Goal: Task Accomplishment & Management: Manage account settings

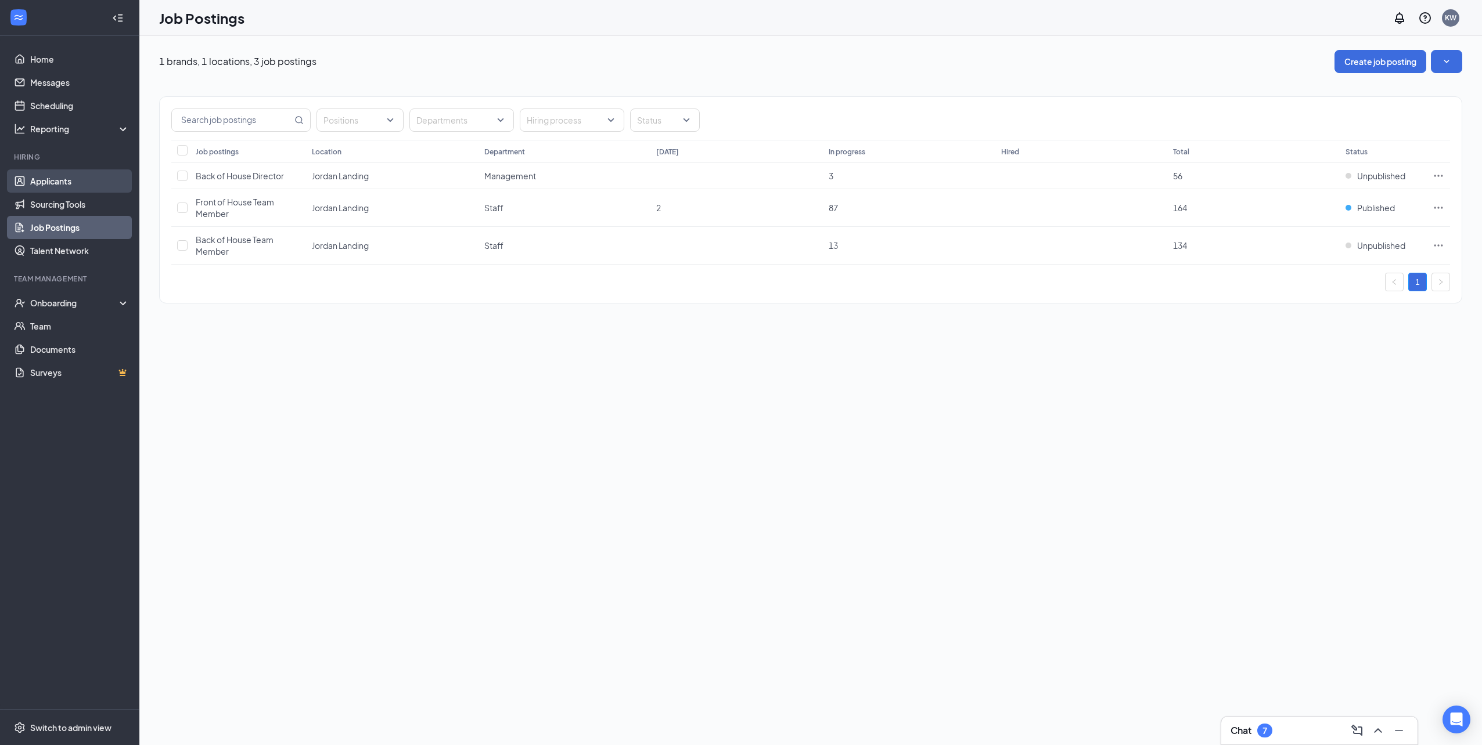
click at [85, 185] on link "Applicants" at bounding box center [79, 181] width 99 height 23
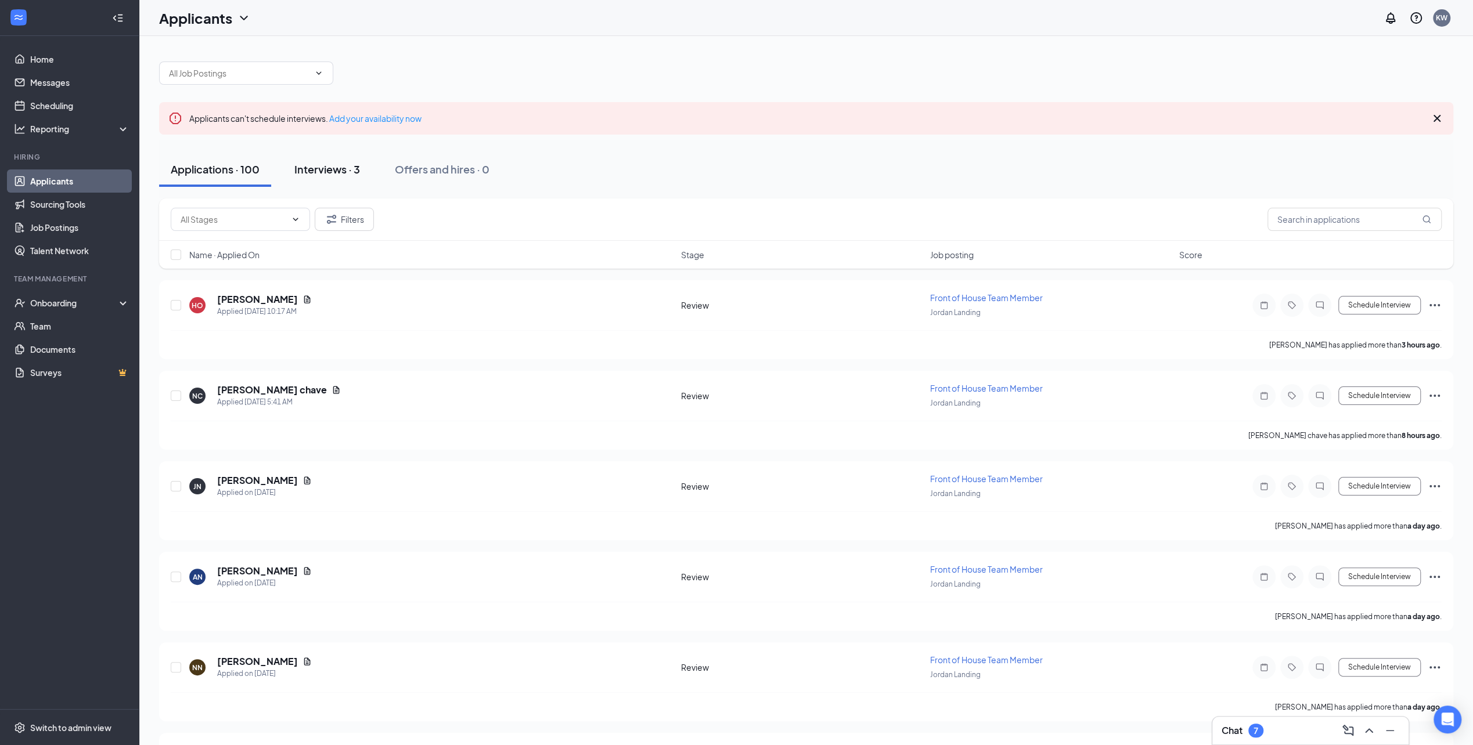
click at [337, 175] on div "Interviews · 3" at bounding box center [327, 169] width 66 height 15
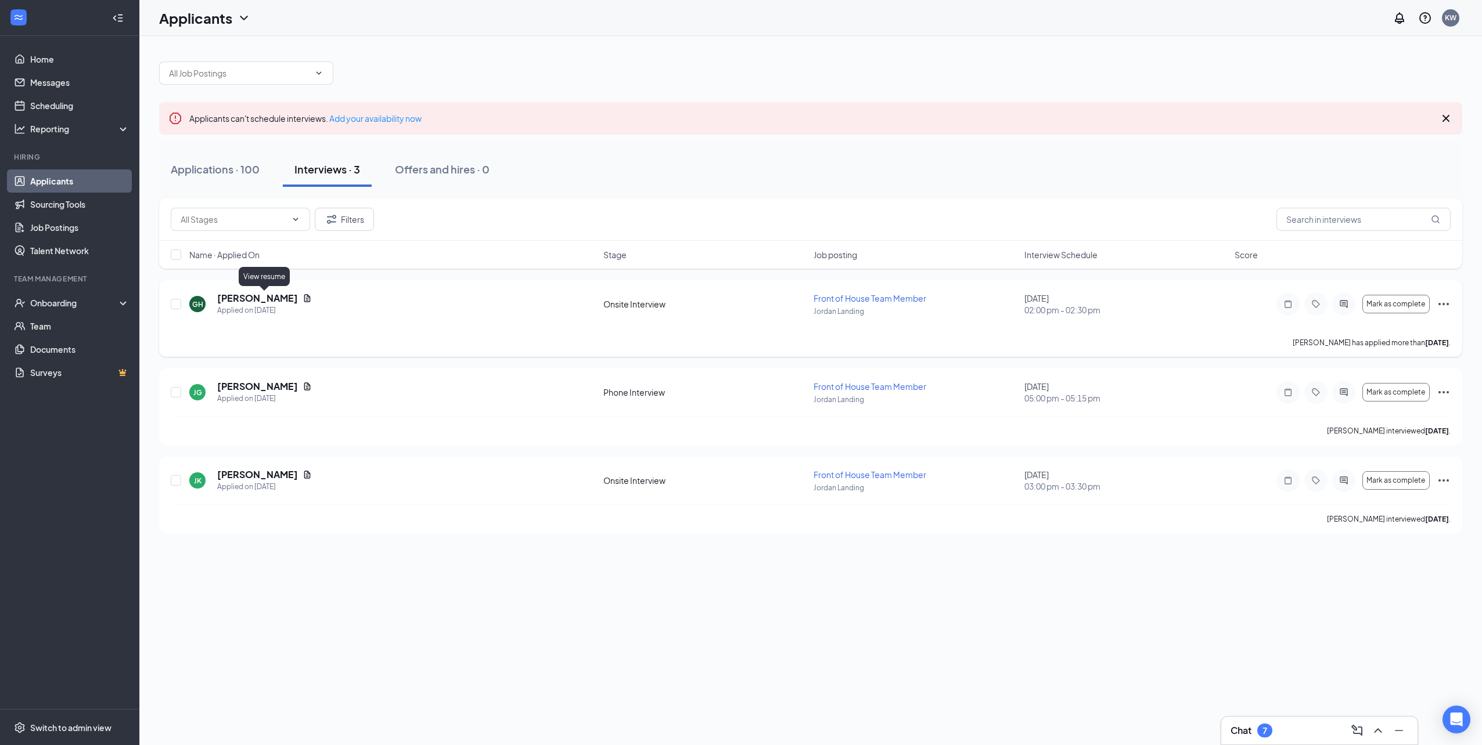
click at [302, 297] on icon "Document" at bounding box center [306, 298] width 9 height 9
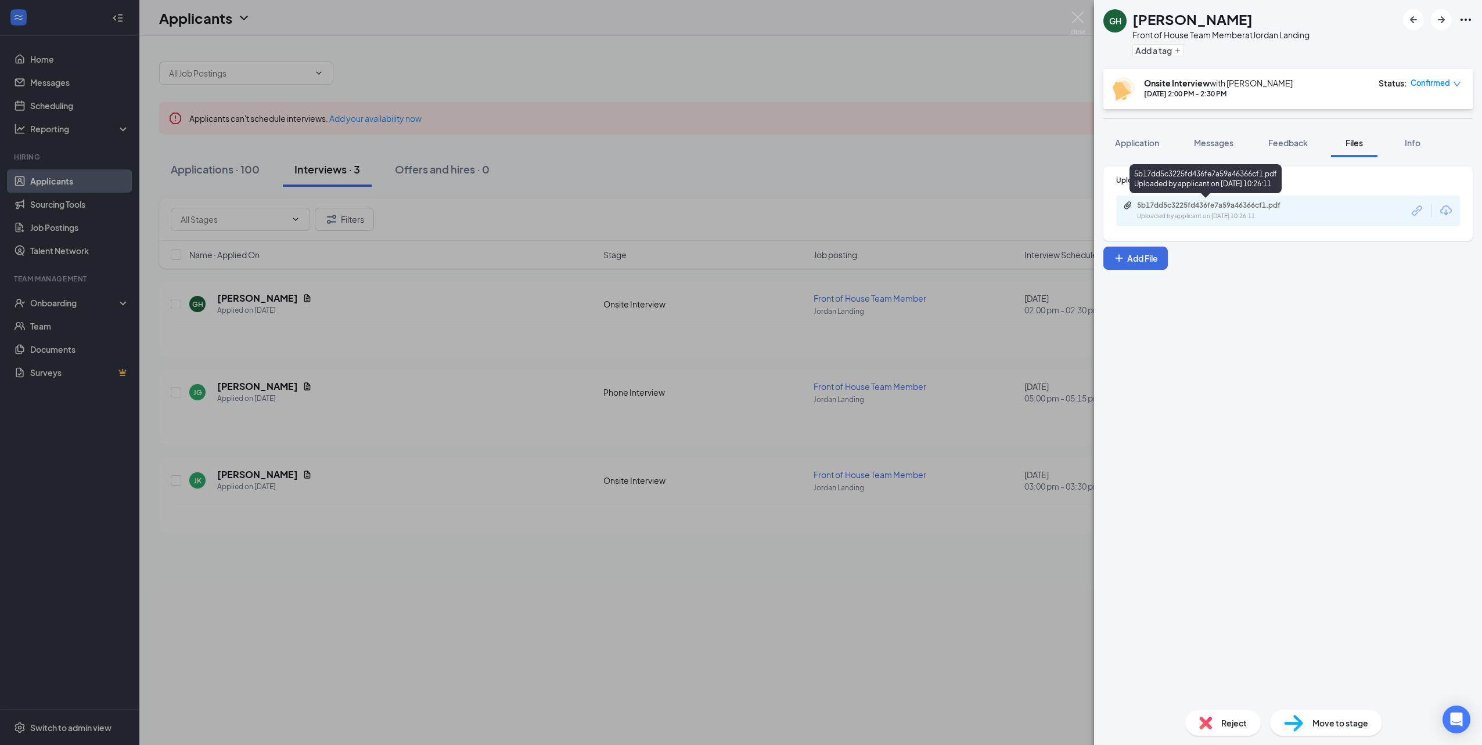
click at [1211, 208] on div "5b17dd5c3225fd436fe7a59a46366cf1.pdf" at bounding box center [1218, 205] width 163 height 9
click at [836, 159] on div "GH [PERSON_NAME] Front of House Team Member at [GEOGRAPHIC_DATA] Add a tag Onsi…" at bounding box center [741, 372] width 1482 height 745
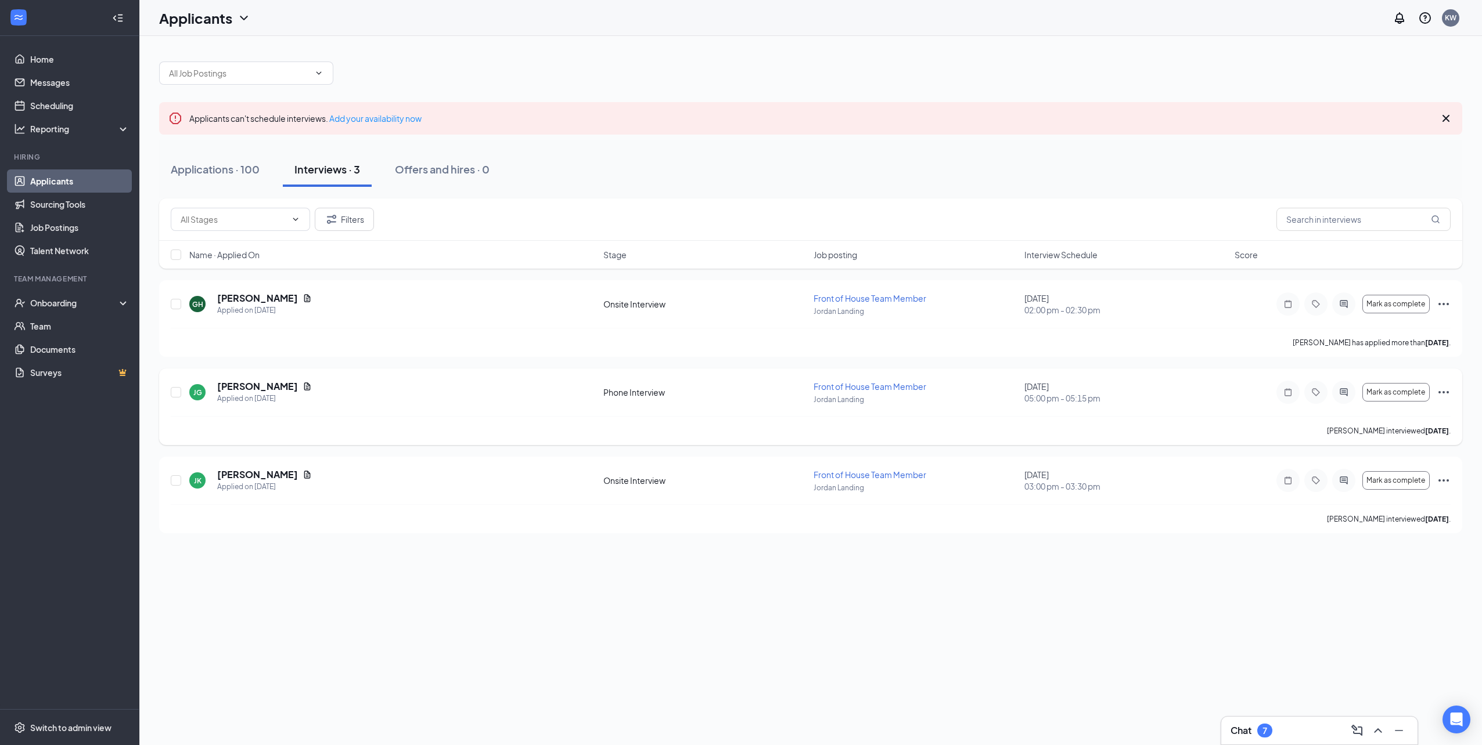
click at [1445, 395] on icon "Ellipses" at bounding box center [1443, 393] width 14 height 14
click at [1371, 329] on p "Reject" at bounding box center [1391, 328] width 100 height 12
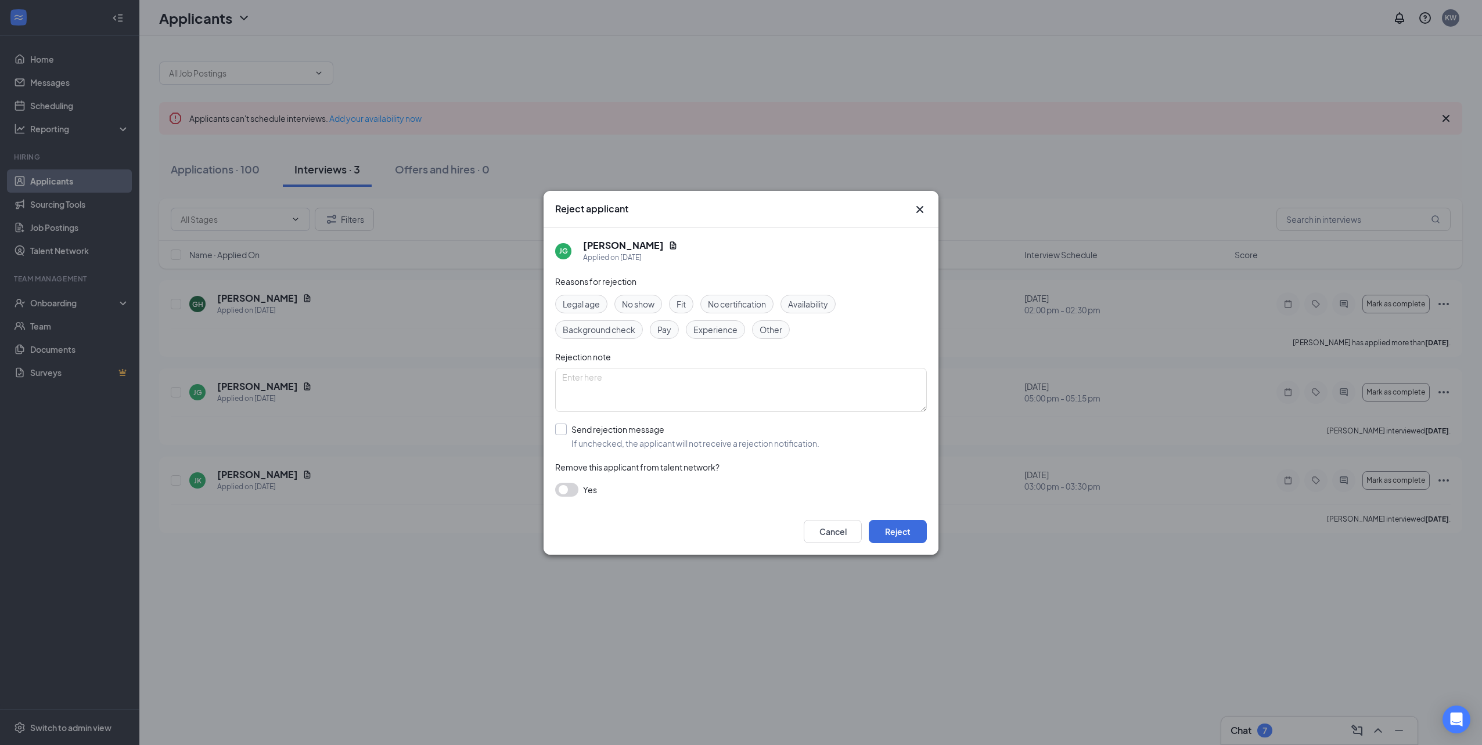
click at [568, 431] on input "Send rejection message If unchecked, the applicant will not receive a rejection…" at bounding box center [687, 437] width 264 height 26
checkbox input "true"
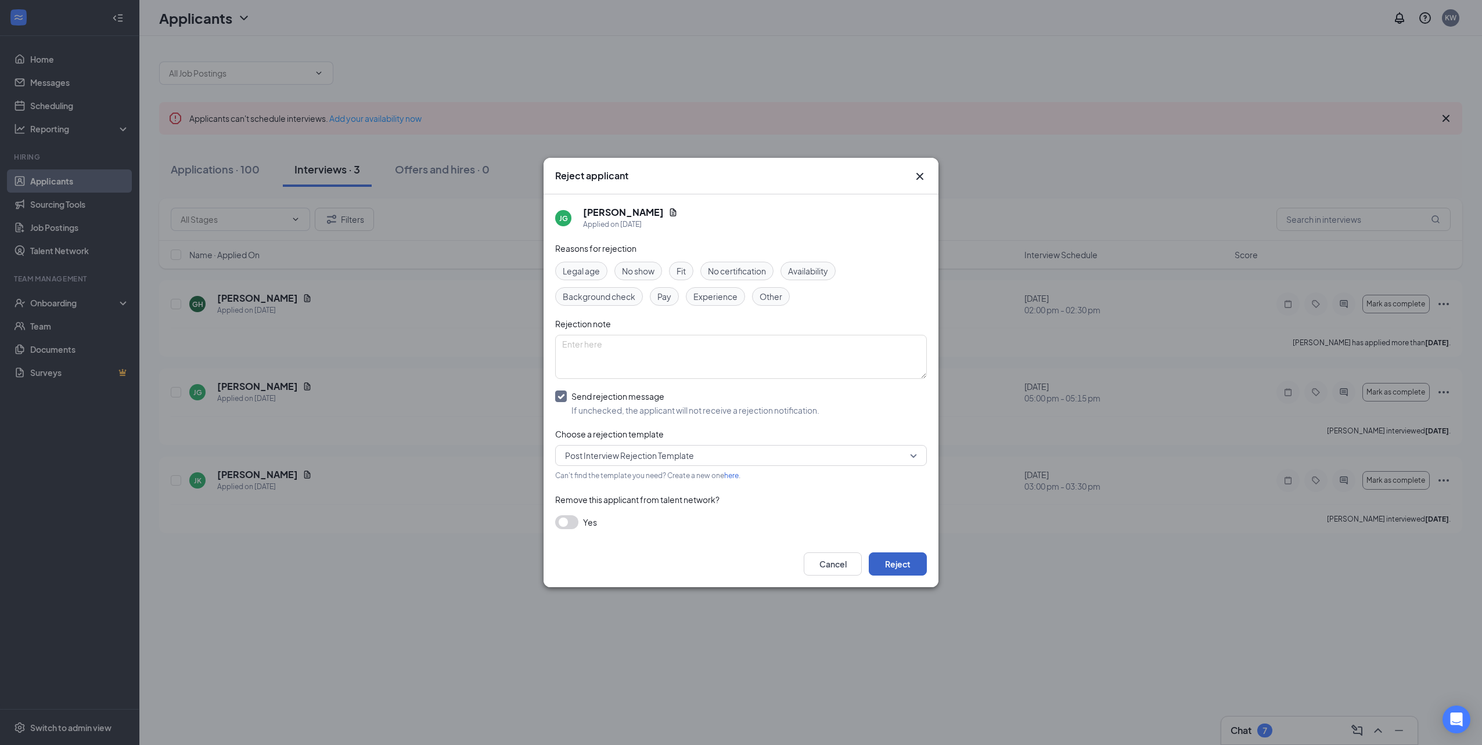
click at [903, 561] on button "Reject" at bounding box center [898, 564] width 58 height 23
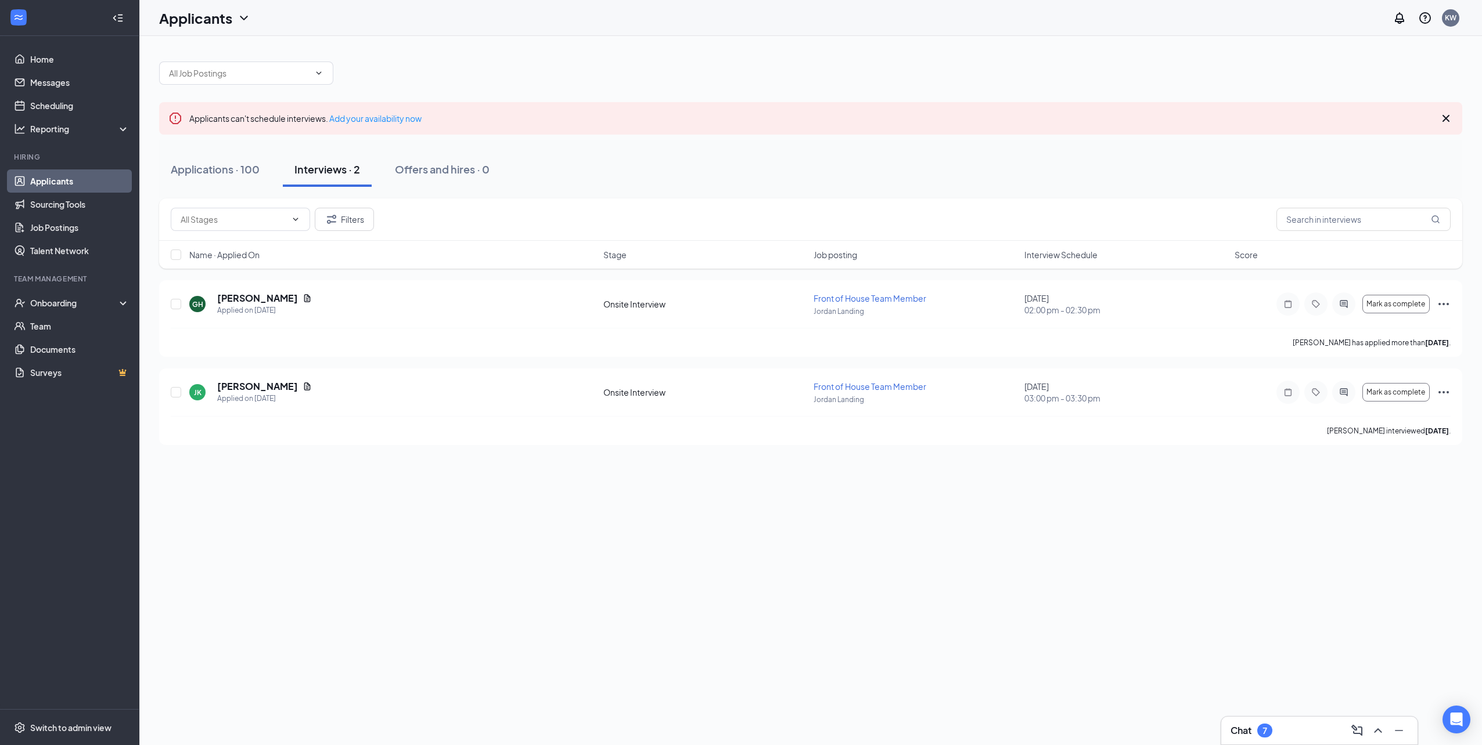
click at [41, 180] on link "Applicants" at bounding box center [79, 181] width 99 height 23
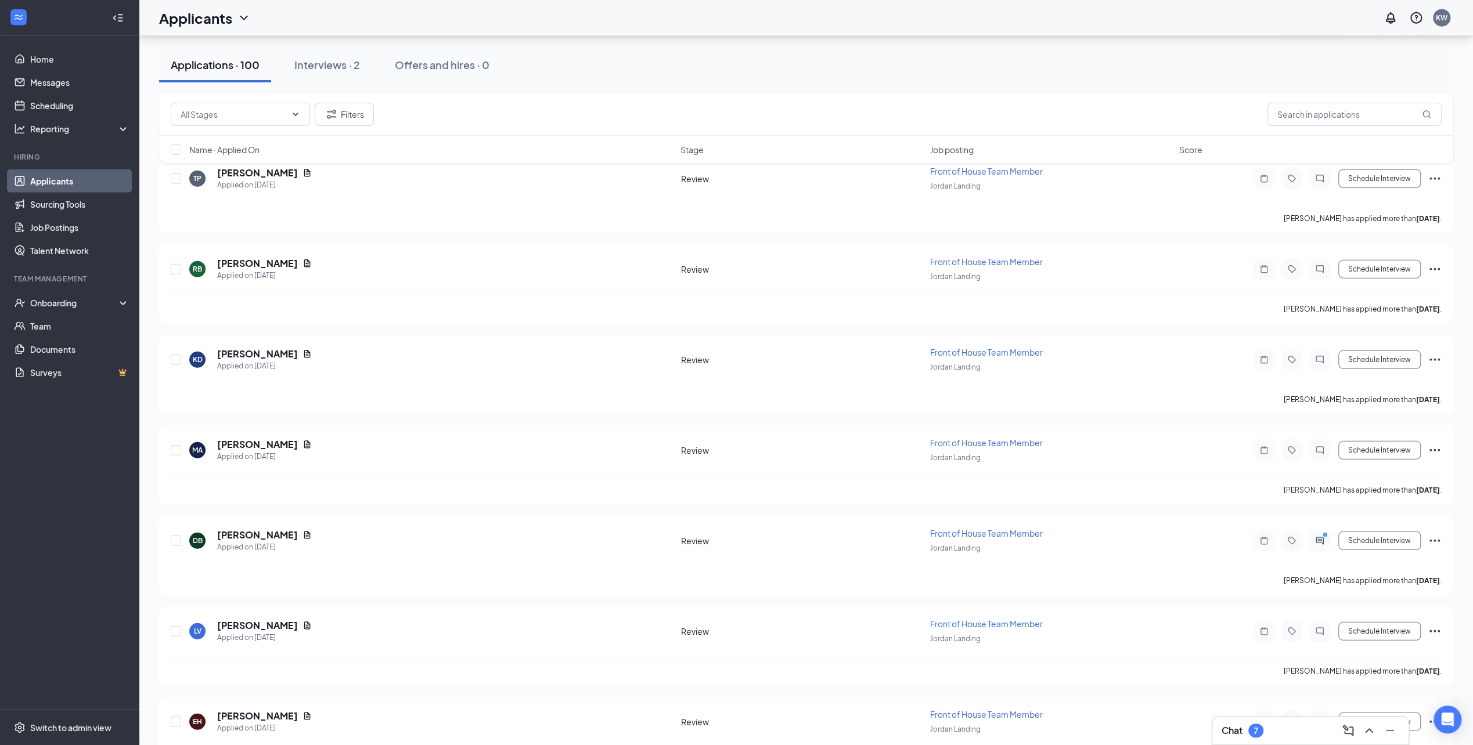
scroll to position [3019, 0]
